Goal: Register for event/course

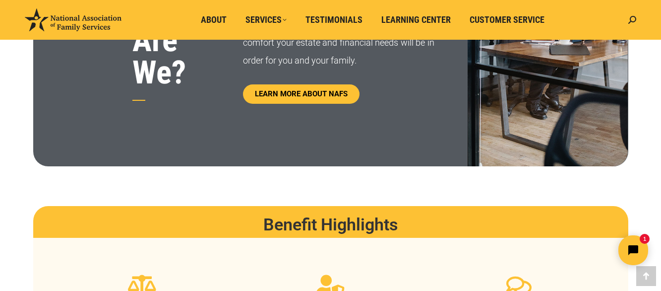
scroll to position [629, 0]
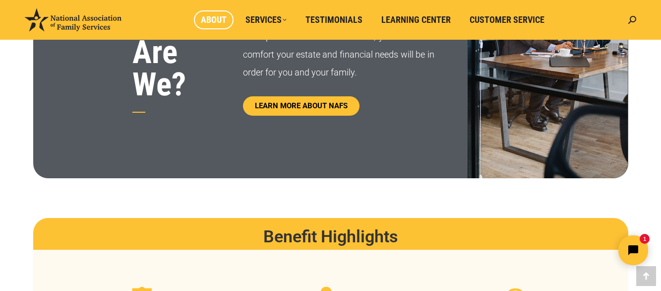
click at [217, 19] on span "About" at bounding box center [214, 19] width 26 height 11
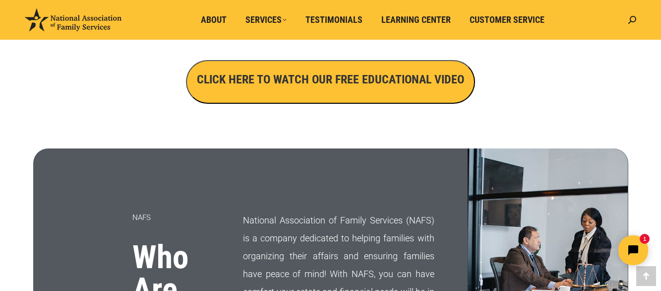
scroll to position [132, 0]
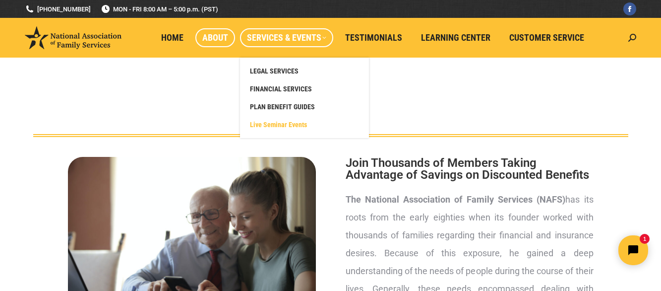
click at [275, 126] on span "Live Seminar Events" at bounding box center [278, 124] width 57 height 9
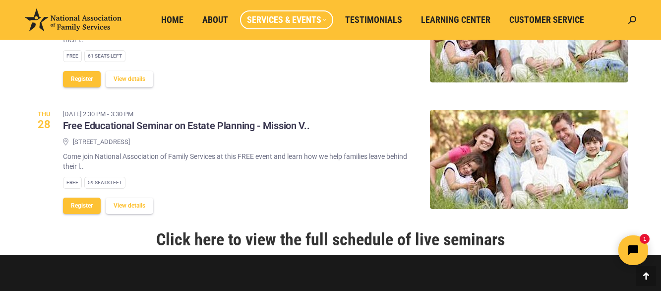
scroll to position [1191, 0]
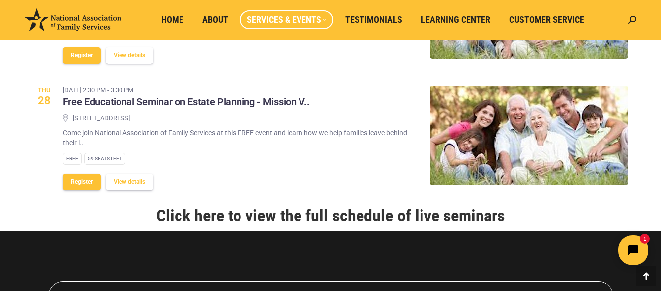
click at [316, 225] on link "Click here to view the full schedule of live seminars" at bounding box center [330, 215] width 349 height 20
